Goal: Communication & Community: Connect with others

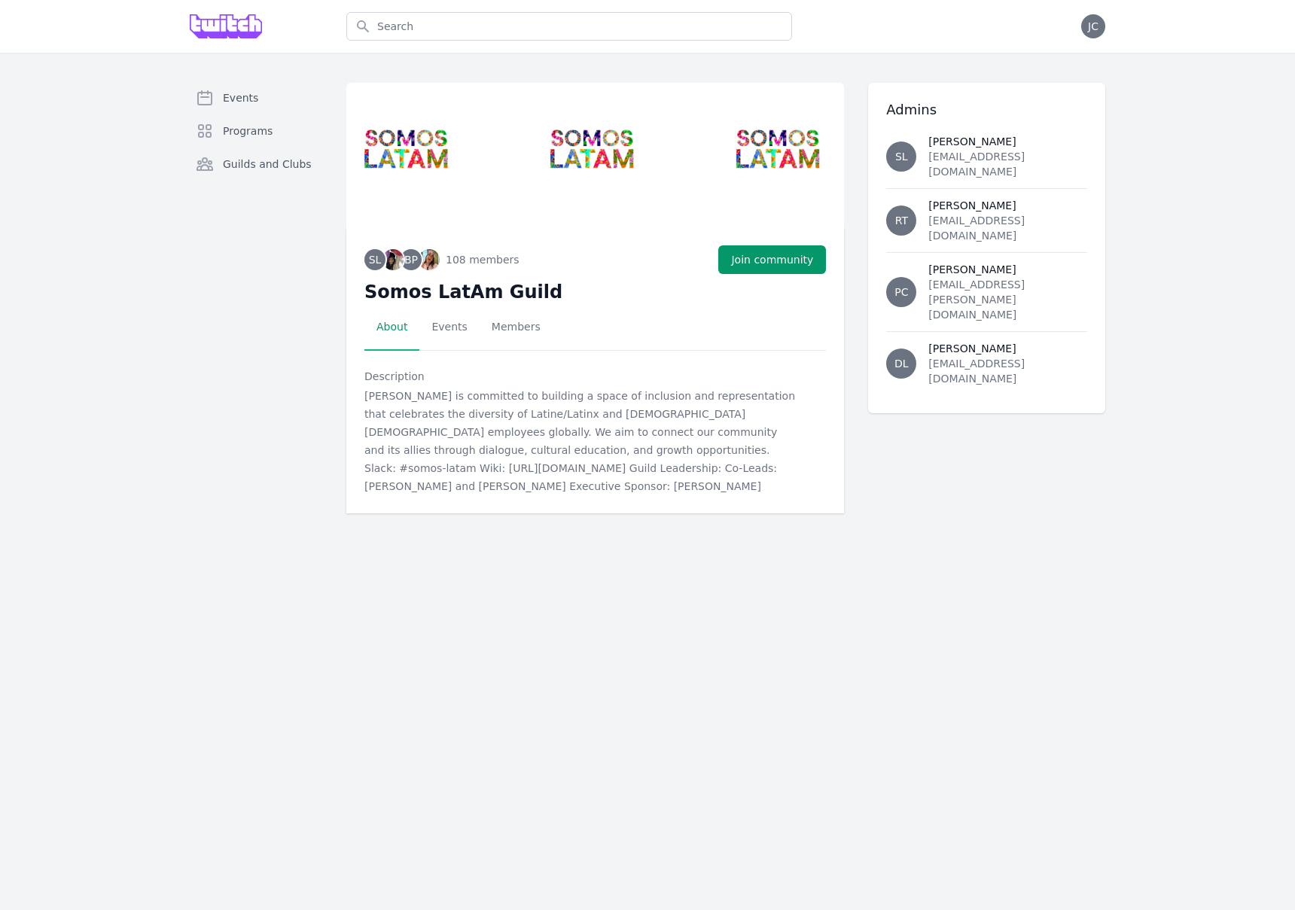
click at [99, 270] on div "Events Programs Guilds and Clubs SL BP 108 members + 108 Join community Somos L…" at bounding box center [647, 298] width 1295 height 491
click at [754, 256] on button "Join community" at bounding box center [772, 259] width 108 height 29
click at [443, 323] on link "Events" at bounding box center [448, 327] width 59 height 47
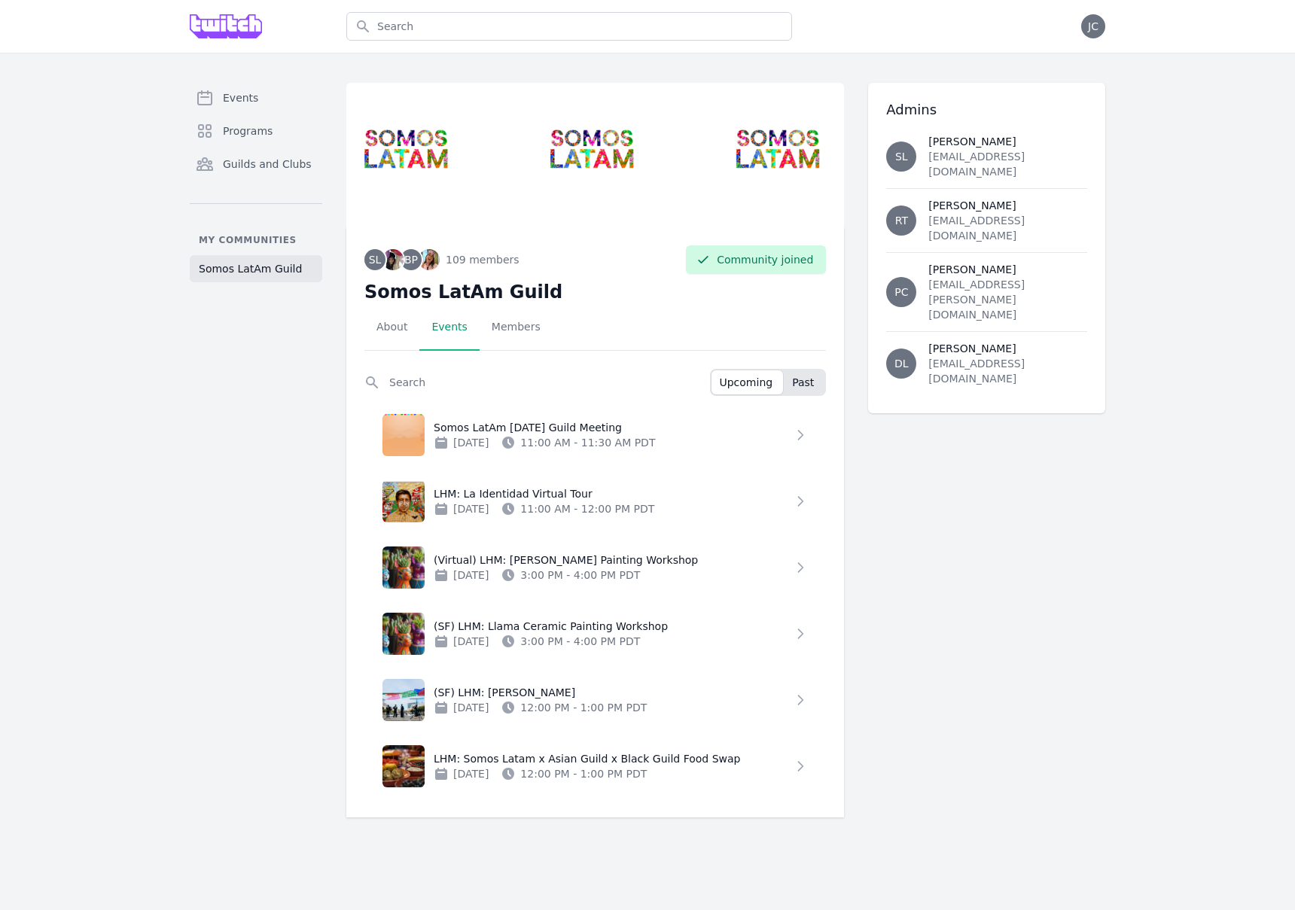
click at [815, 384] on button "Past" at bounding box center [804, 382] width 40 height 24
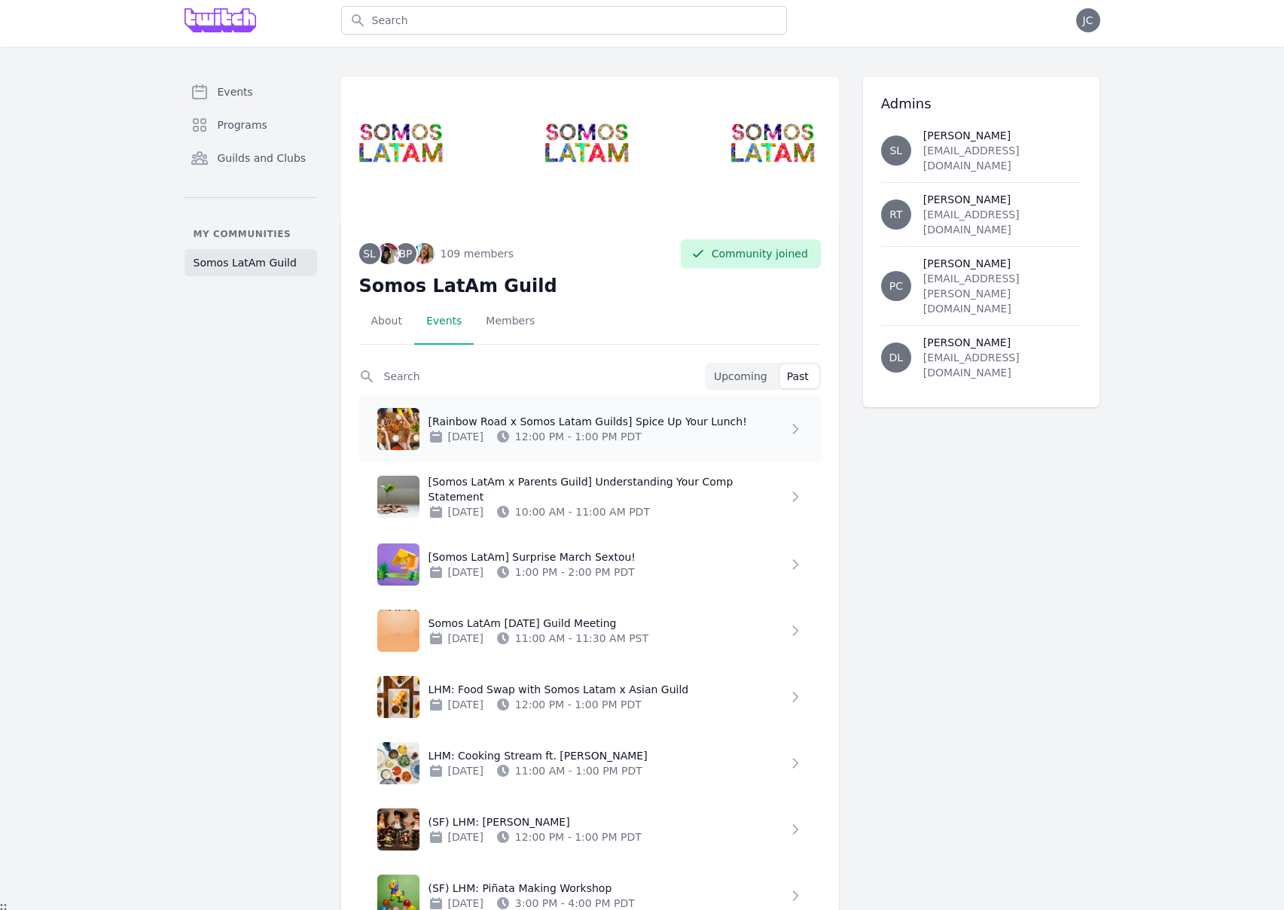
scroll to position [9, 0]
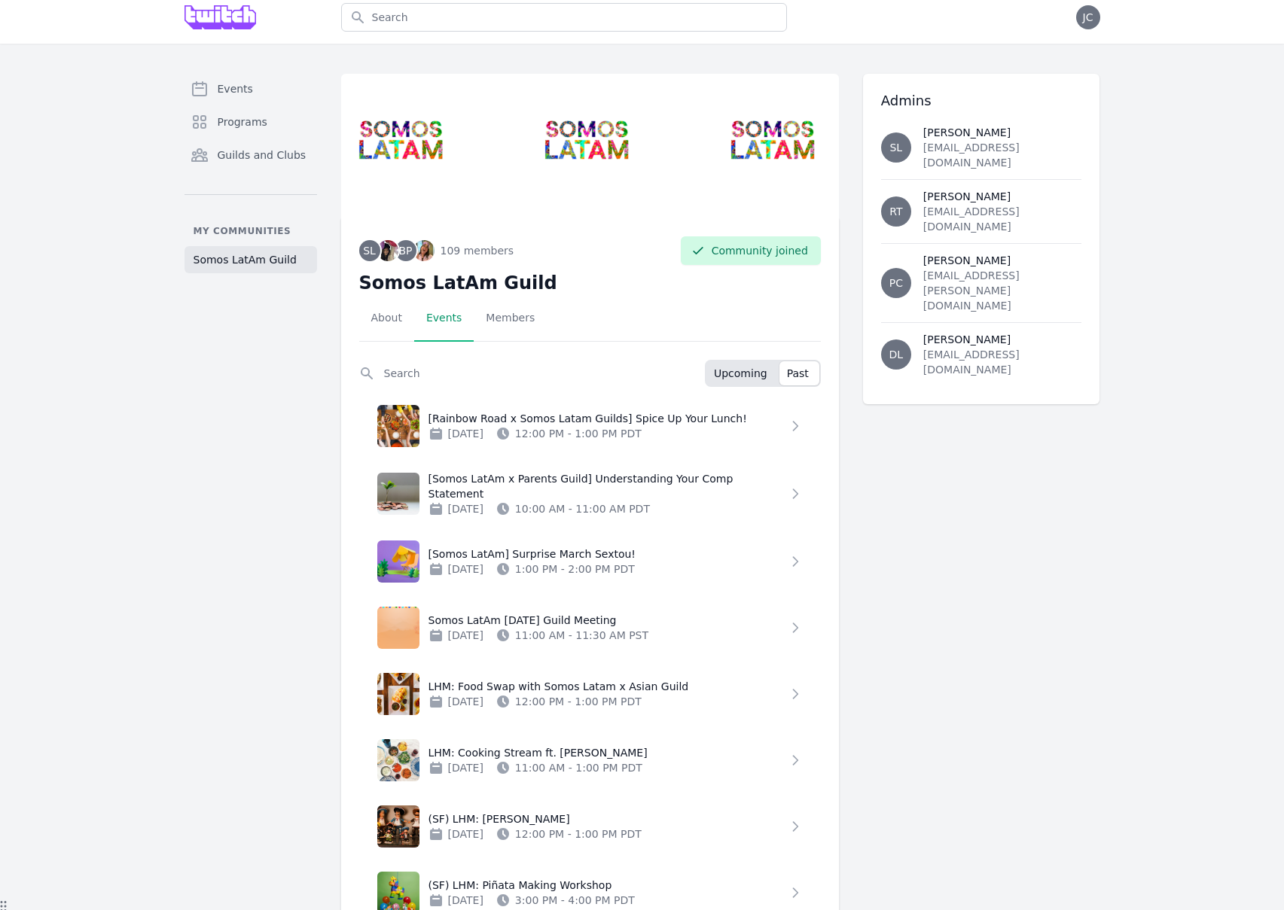
click at [736, 369] on span "Upcoming" at bounding box center [740, 373] width 53 height 15
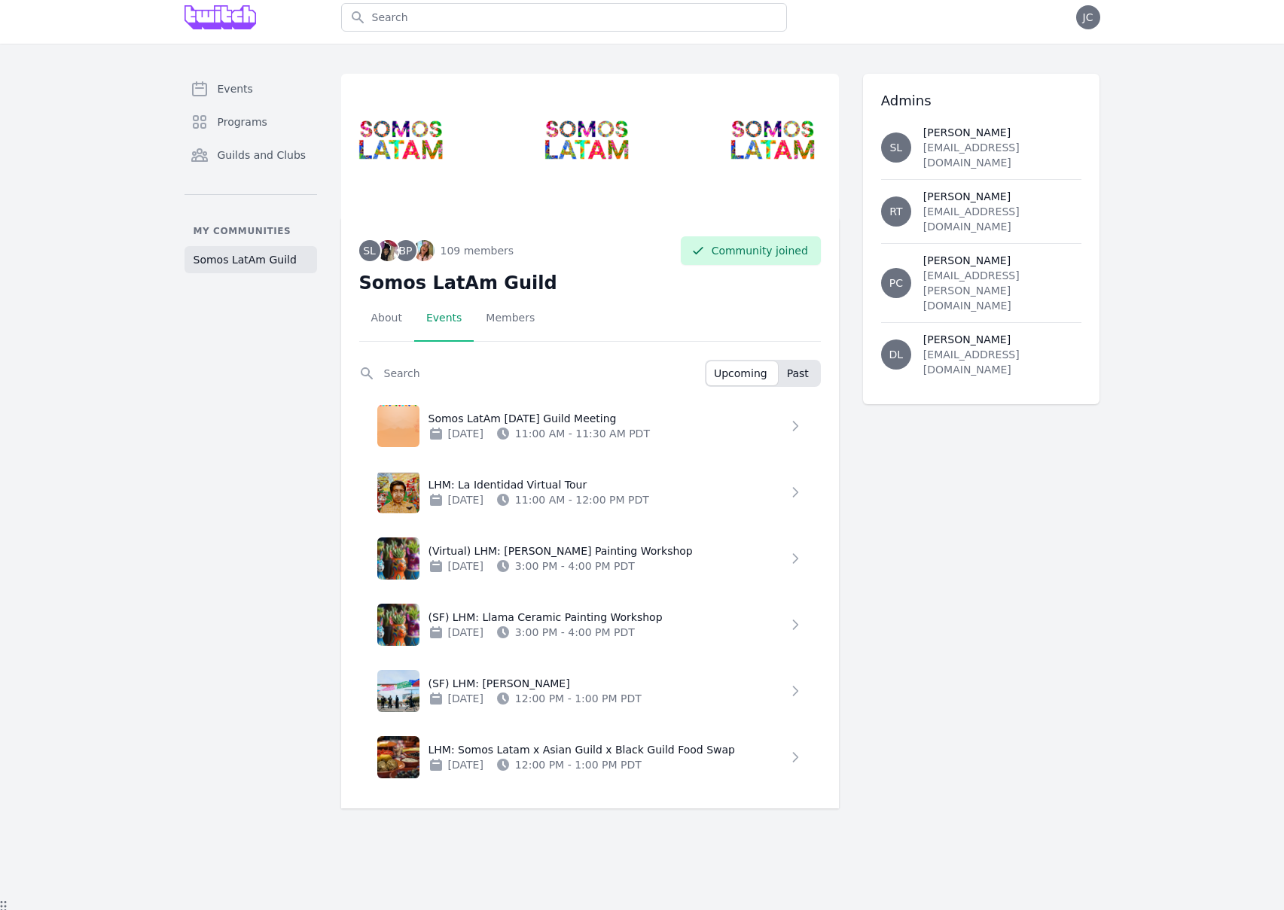
scroll to position [0, 0]
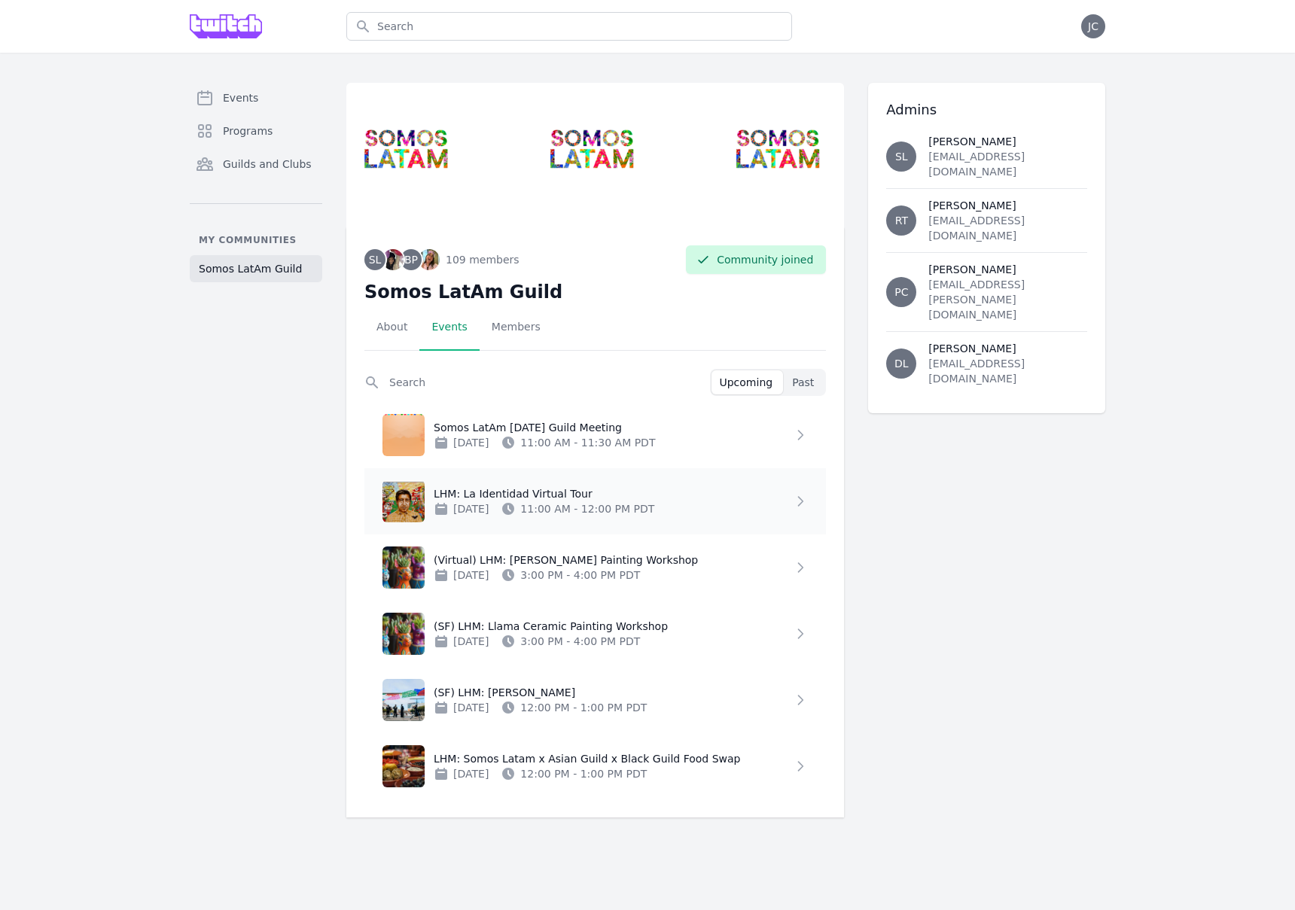
click at [580, 491] on p "LHM: La Identidad Virtual Tour" at bounding box center [613, 493] width 359 height 15
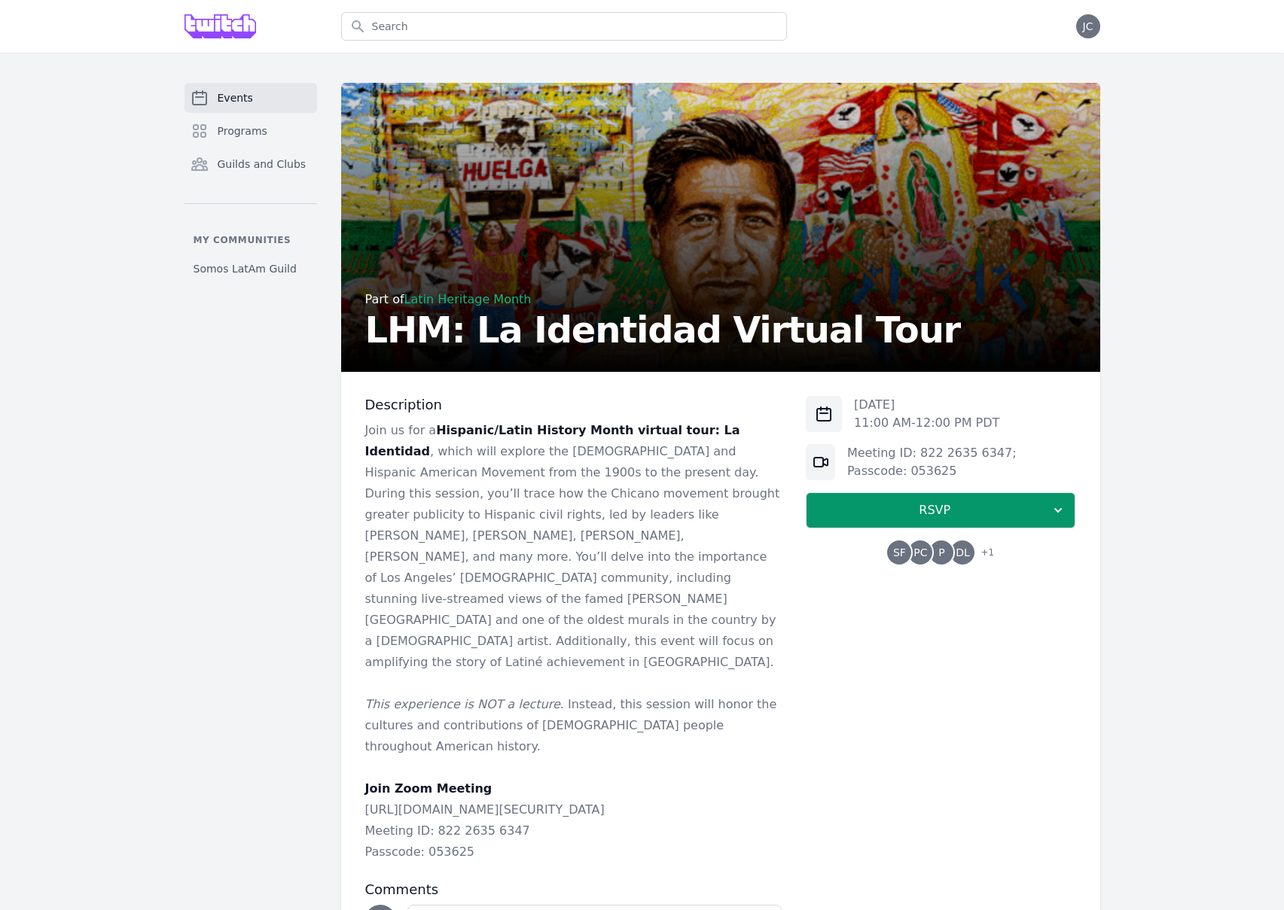
click at [288, 493] on div "Events Programs Guilds and Clubs My communities Somos LatAm Guild" at bounding box center [250, 559] width 133 height 952
drag, startPoint x: 598, startPoint y: 625, endPoint x: 589, endPoint y: 625, distance: 9.0
drag, startPoint x: 556, startPoint y: 620, endPoint x: 549, endPoint y: 614, distance: 9.6
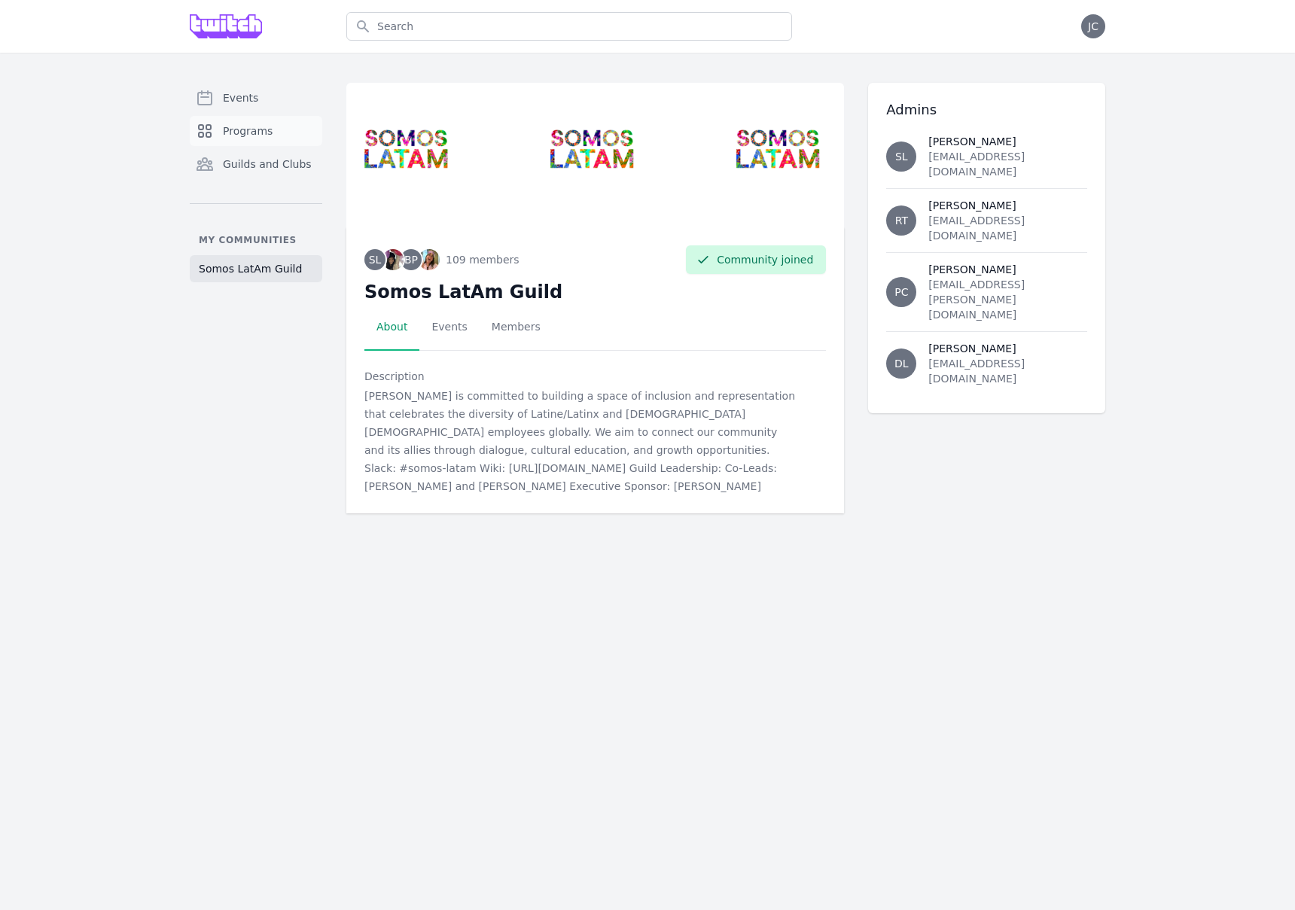
click at [255, 139] on link "Programs" at bounding box center [256, 131] width 133 height 30
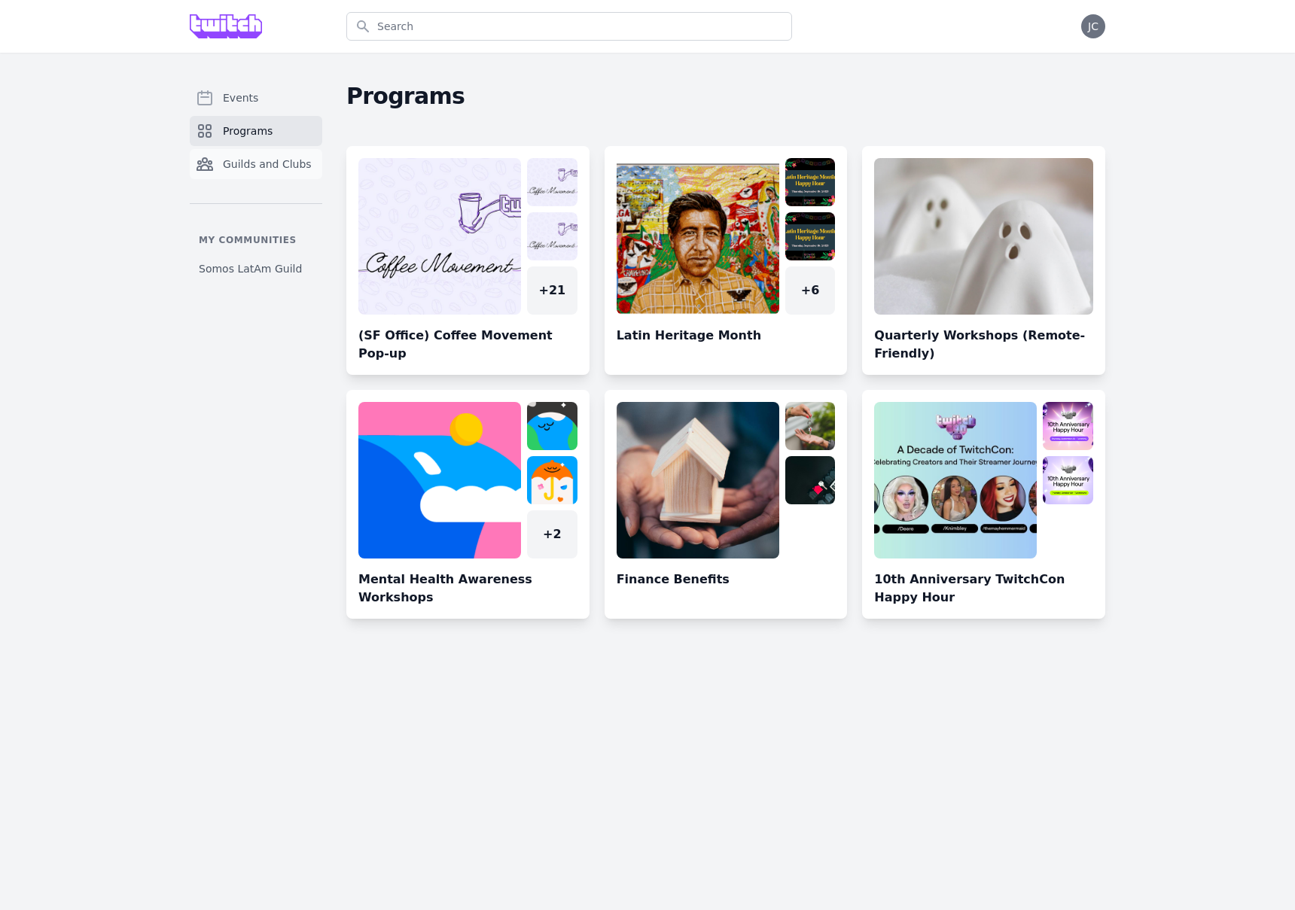
click at [277, 165] on span "Guilds and Clubs" at bounding box center [267, 164] width 89 height 15
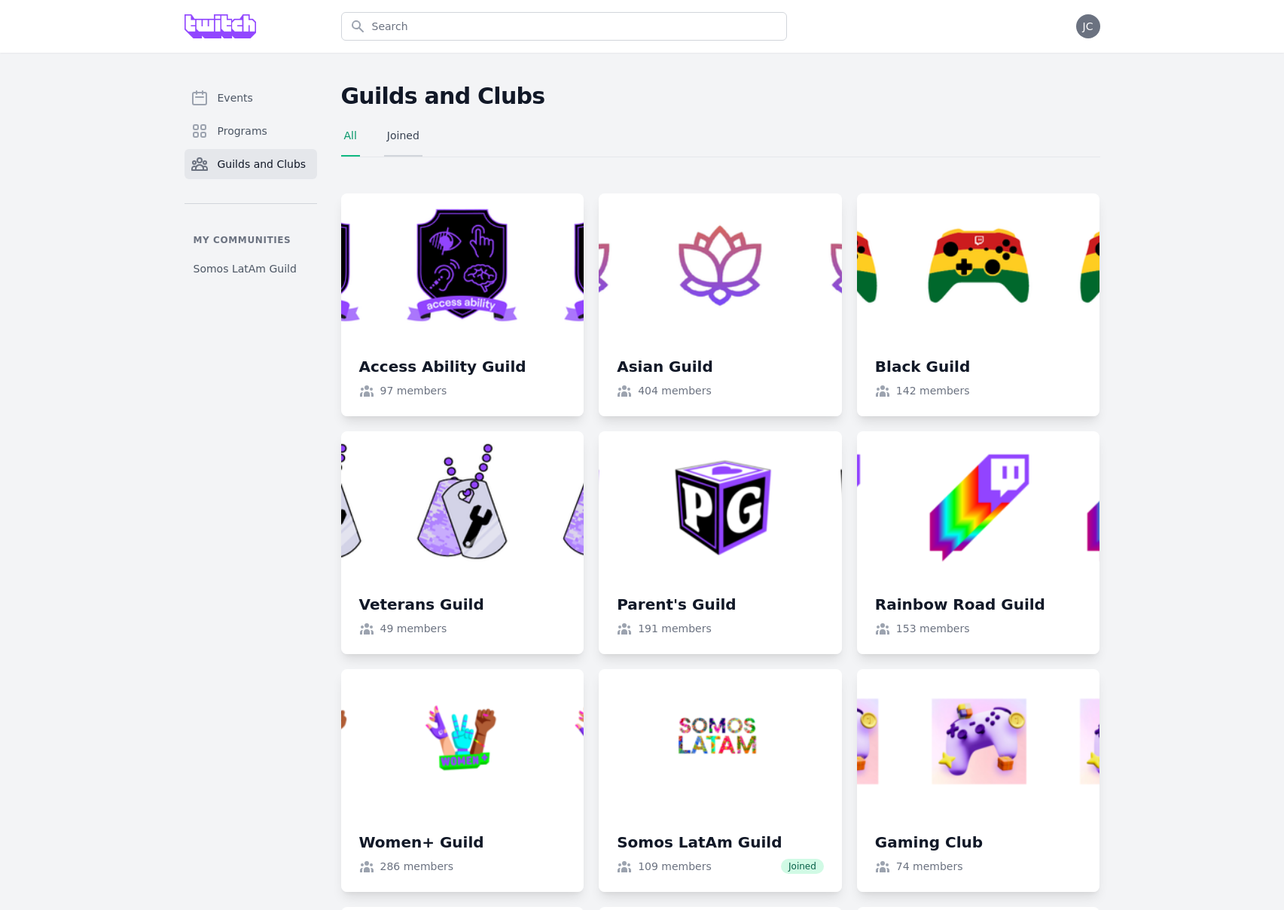
click at [408, 133] on link "Joined" at bounding box center [403, 142] width 38 height 29
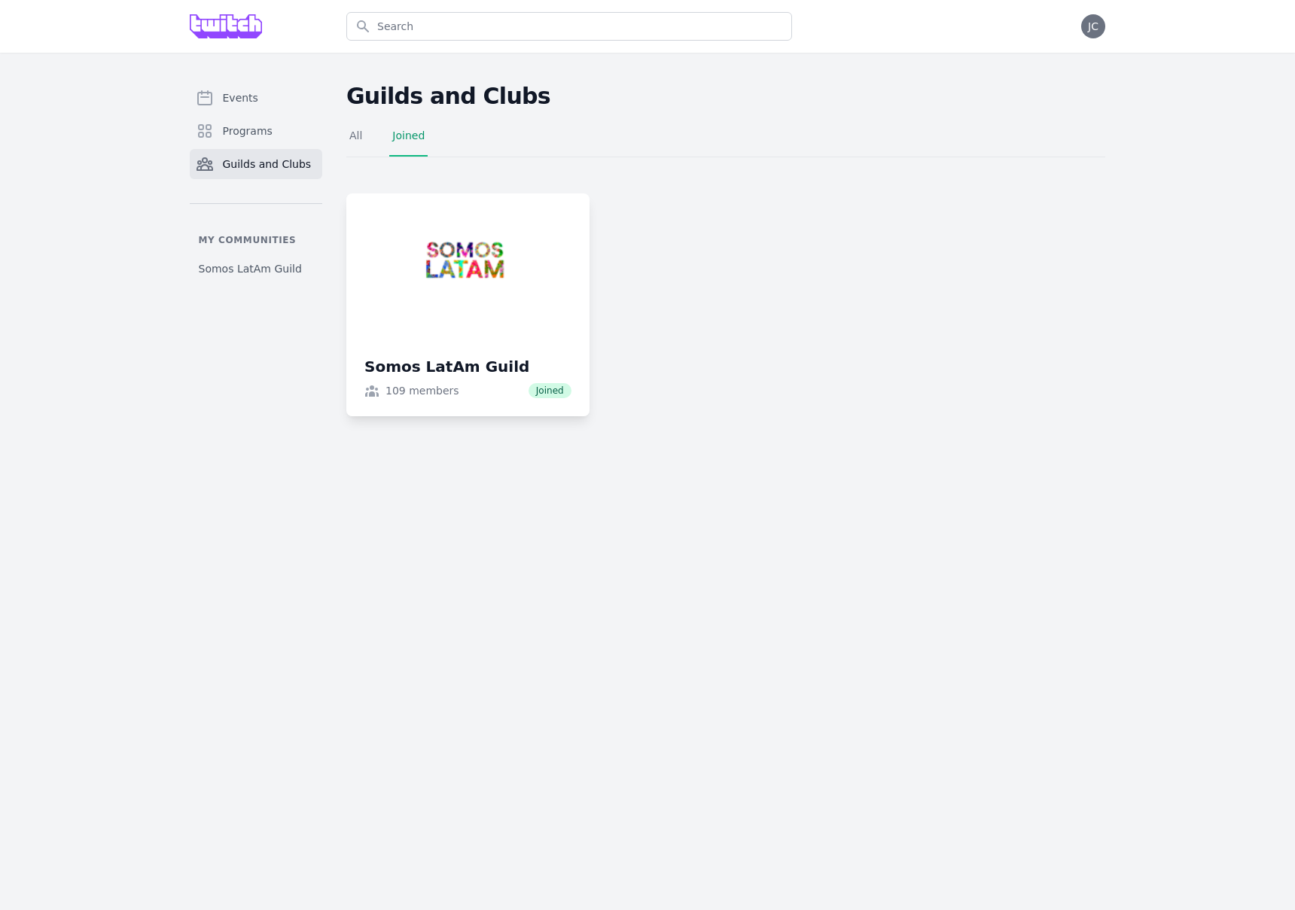
click at [337, 140] on div "Events Programs Guilds and Clubs My communities Somos LatAm Guild Guilds and Cl…" at bounding box center [648, 253] width 964 height 340
click at [350, 133] on link "All" at bounding box center [355, 142] width 19 height 29
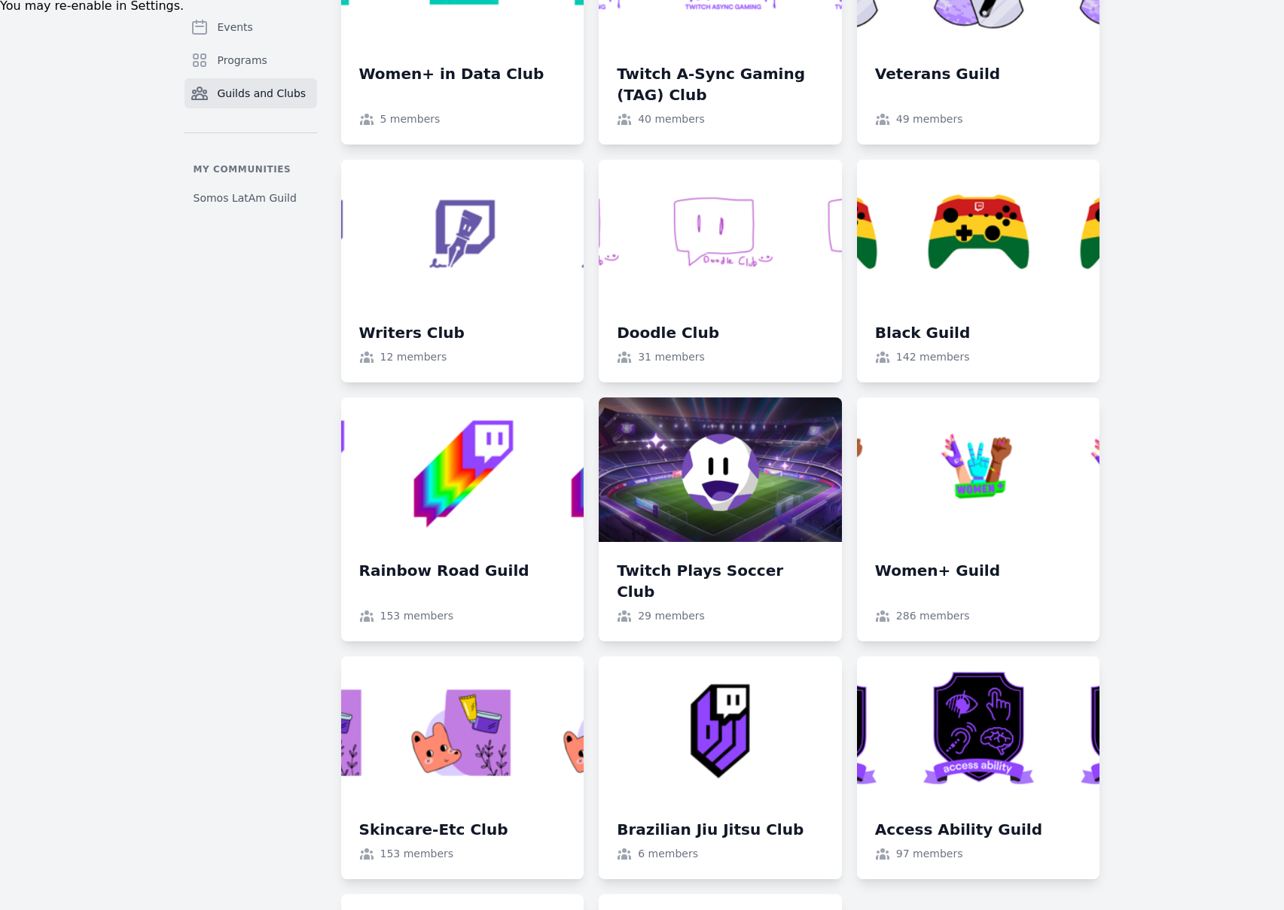
scroll to position [1229, 0]
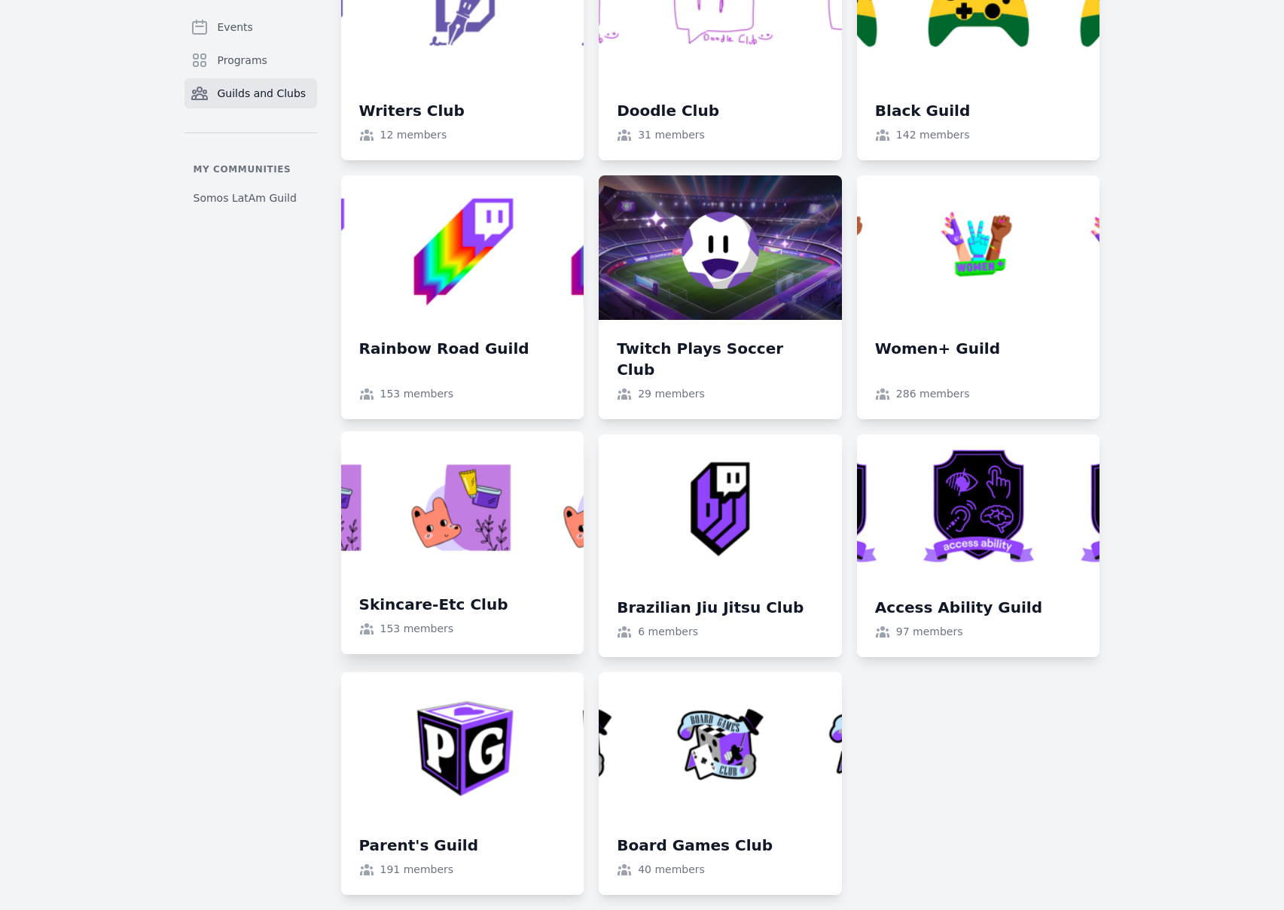
click at [486, 595] on link at bounding box center [462, 542] width 243 height 223
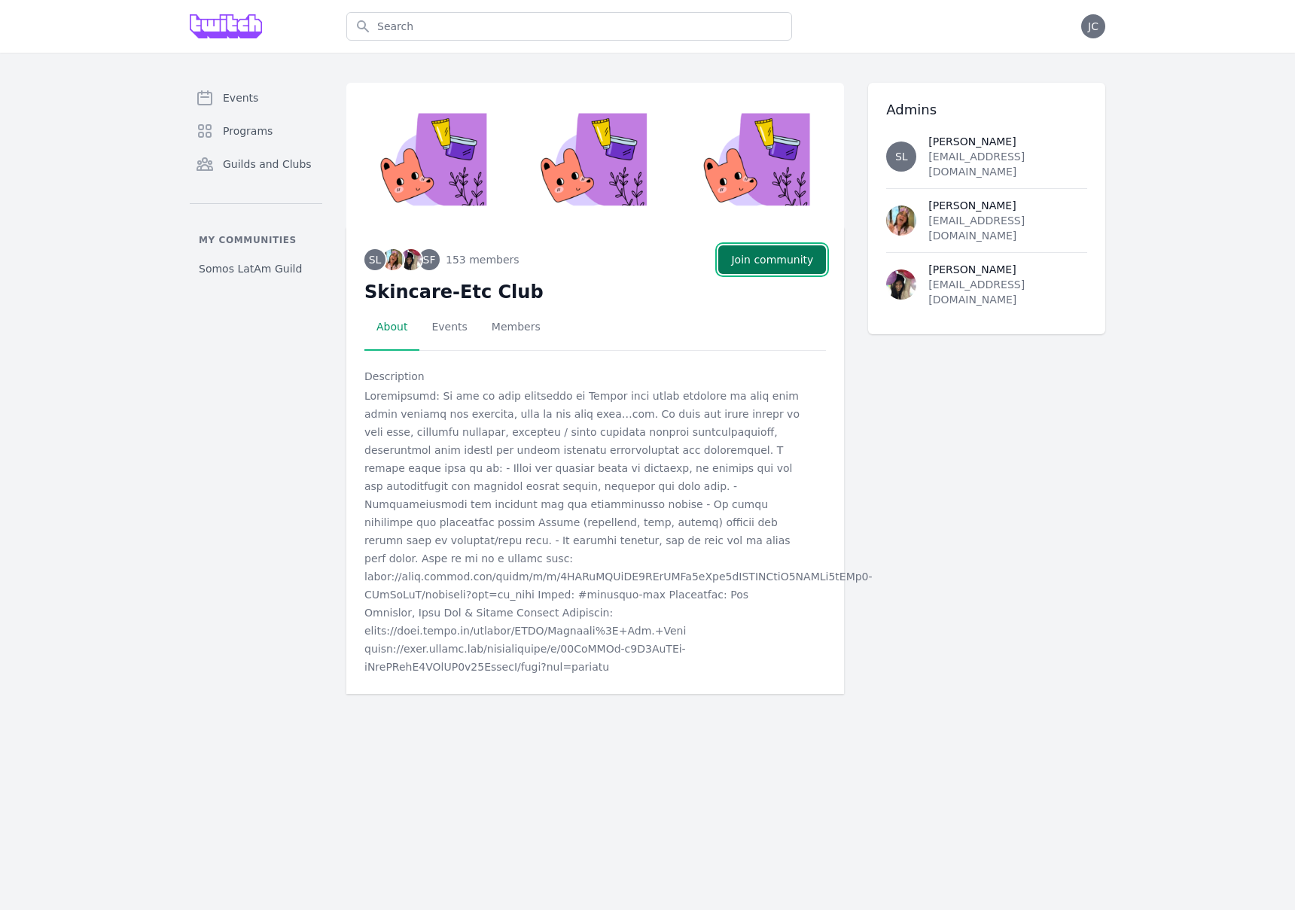
click at [767, 266] on button "Join community" at bounding box center [772, 259] width 108 height 29
click at [554, 554] on div at bounding box center [582, 531] width 436 height 289
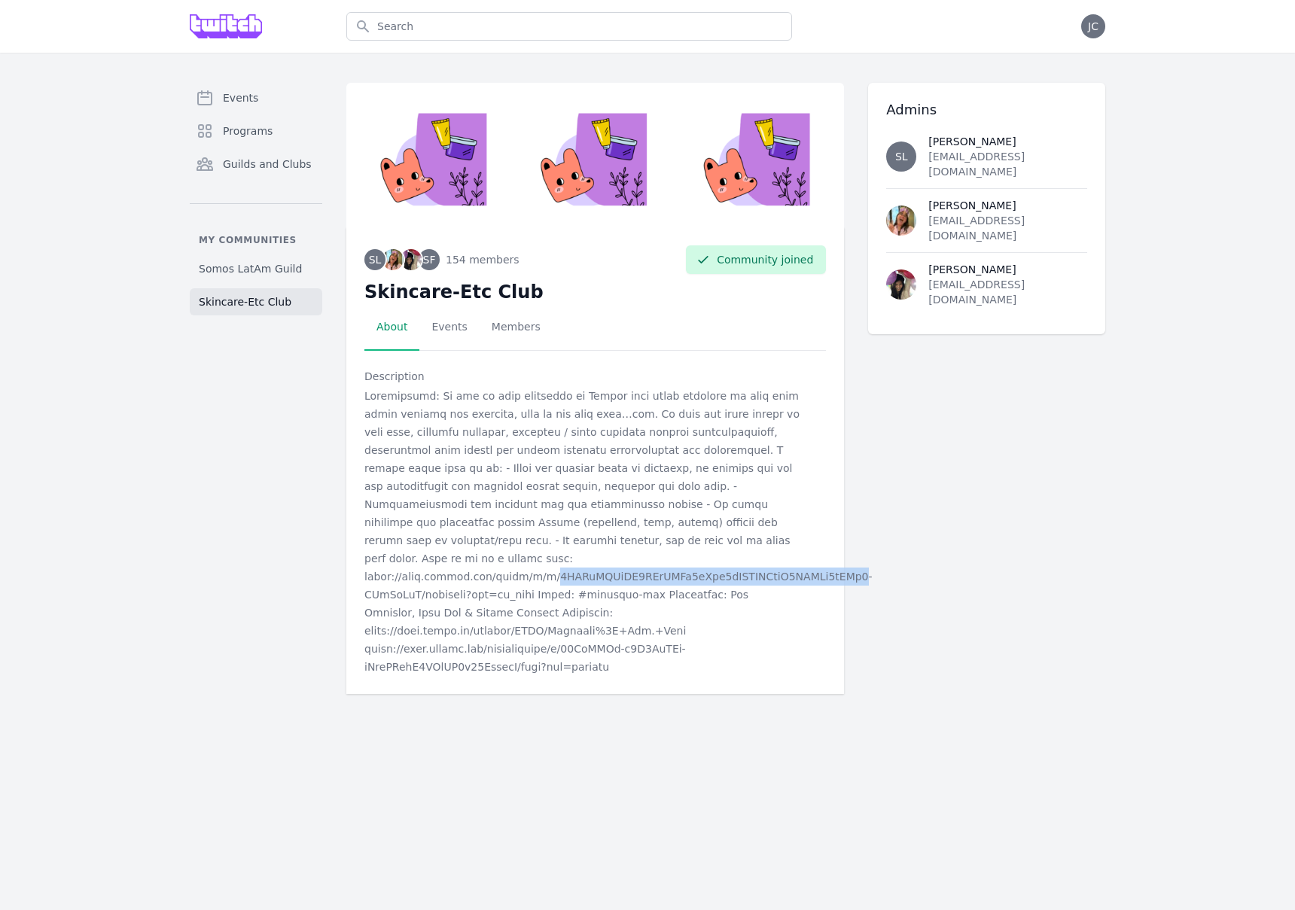
click at [554, 554] on div at bounding box center [582, 531] width 436 height 289
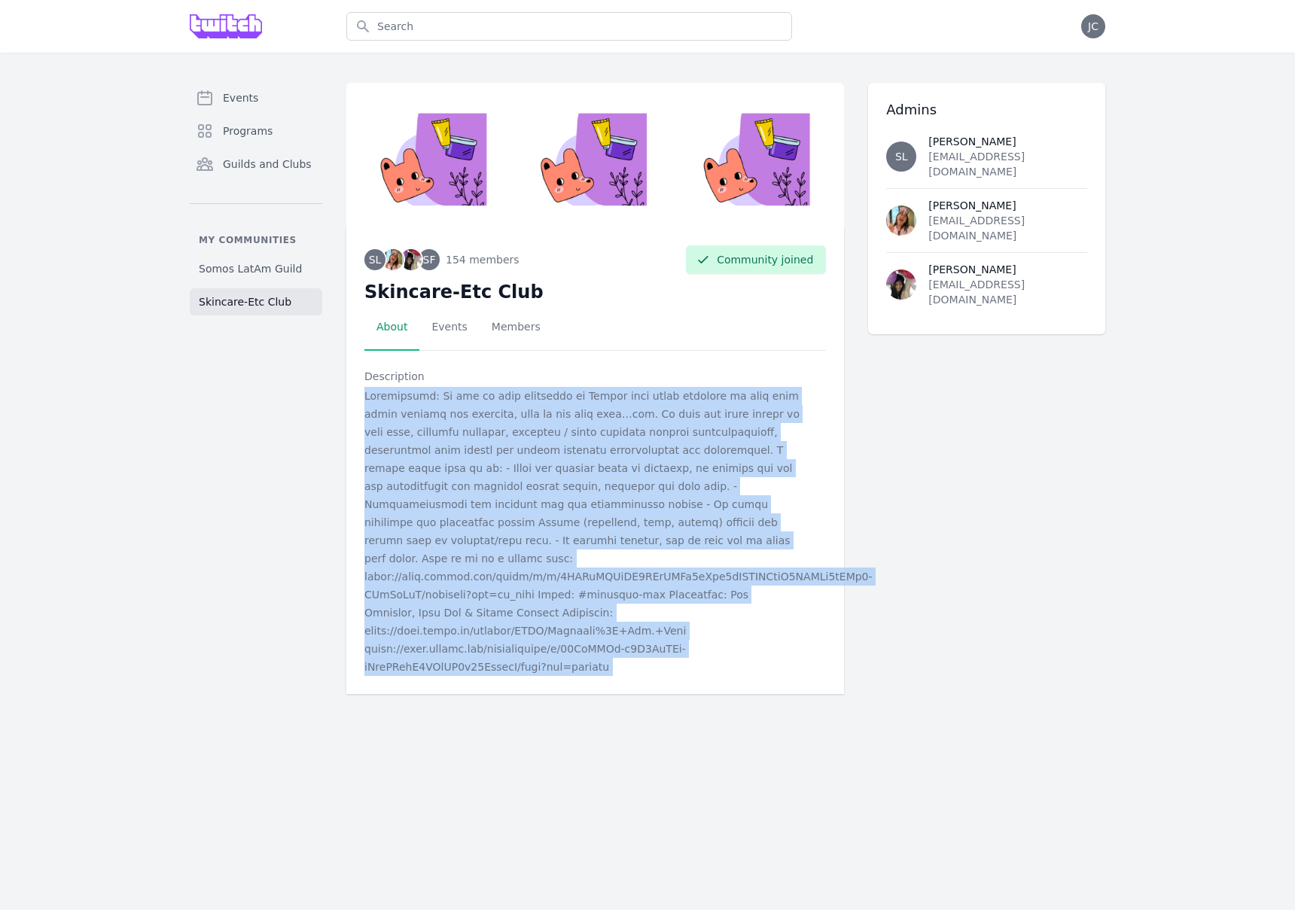
click at [554, 554] on div at bounding box center [582, 531] width 436 height 289
click at [564, 553] on div at bounding box center [582, 531] width 436 height 289
